Goal: Book appointment/travel/reservation

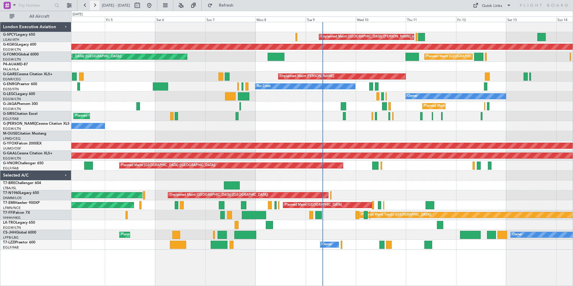
click at [93, 5] on button at bounding box center [95, 6] width 10 height 10
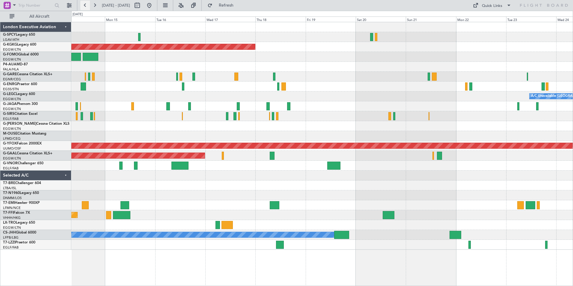
click at [84, 6] on button at bounding box center [85, 6] width 10 height 10
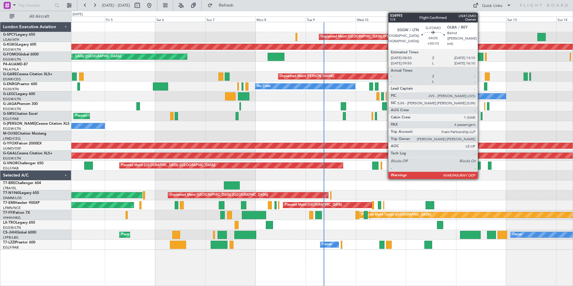
click at [480, 58] on div at bounding box center [478, 57] width 9 height 8
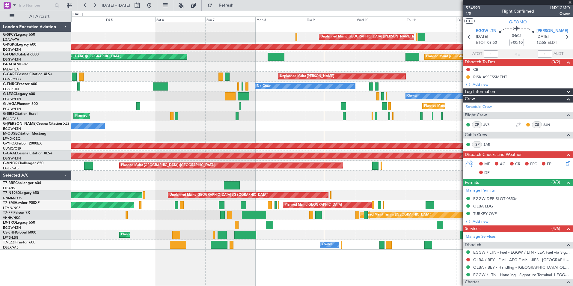
click at [570, 3] on span at bounding box center [570, 2] width 6 height 5
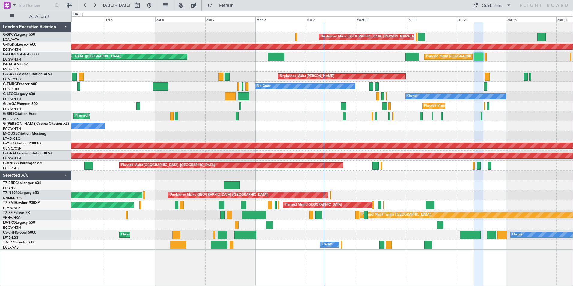
type input "0"
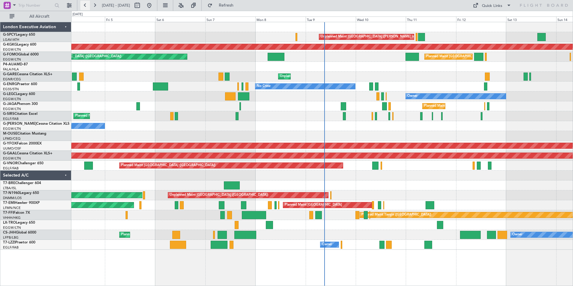
click at [86, 5] on button at bounding box center [85, 6] width 10 height 10
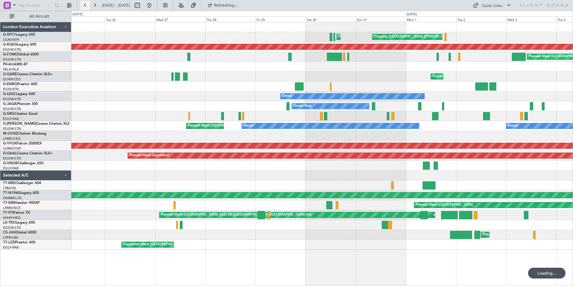
click at [86, 5] on button at bounding box center [85, 6] width 10 height 10
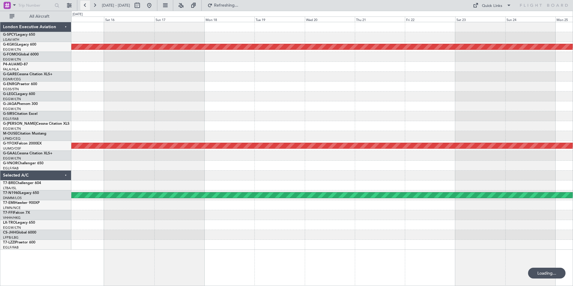
click at [86, 5] on button at bounding box center [85, 6] width 10 height 10
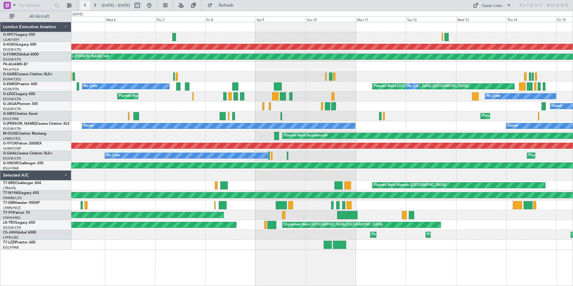
click at [82, 5] on button at bounding box center [85, 6] width 10 height 10
